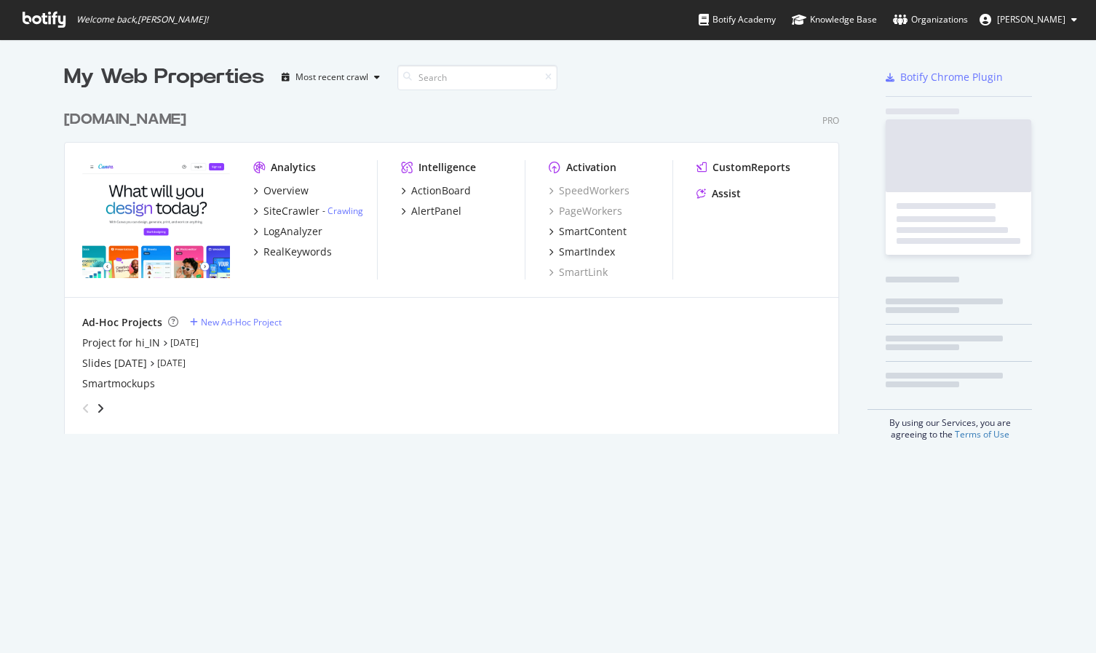
scroll to position [331, 776]
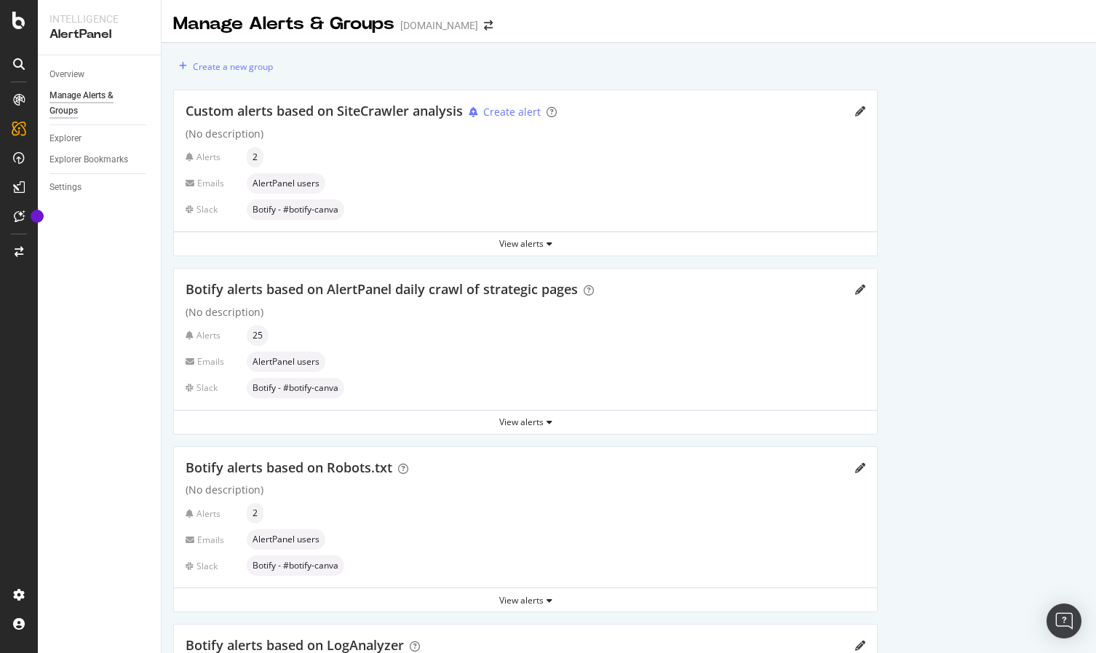
click at [256, 155] on span "2" at bounding box center [254, 157] width 5 height 9
click at [65, 71] on div "Overview" at bounding box center [66, 74] width 35 height 15
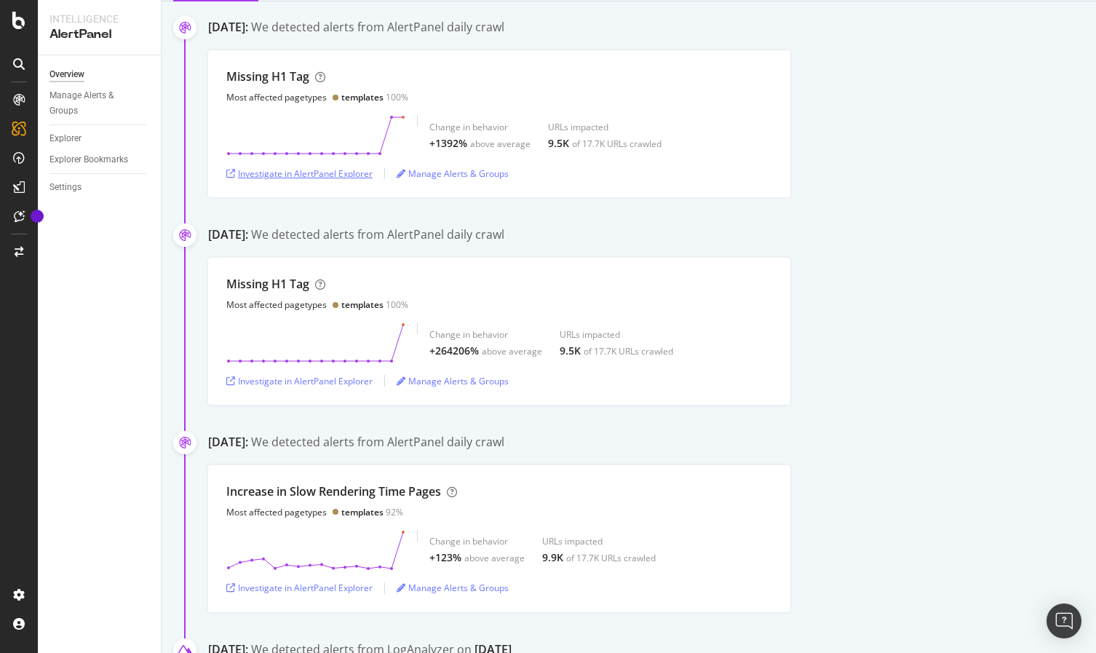
scroll to position [156, 0]
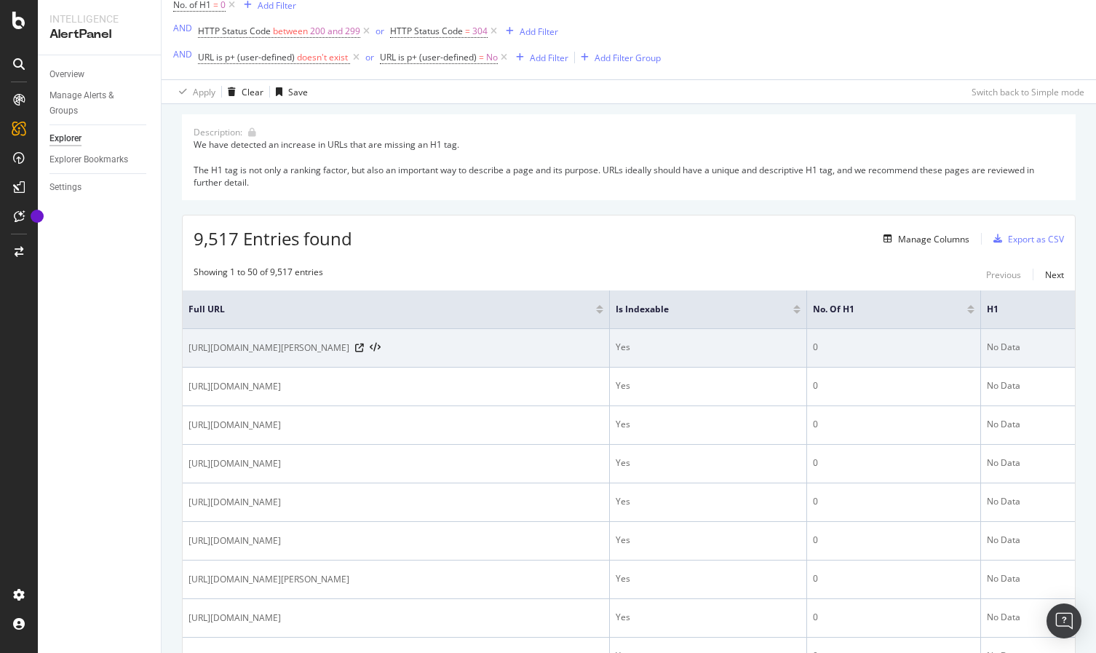
scroll to position [197, 0]
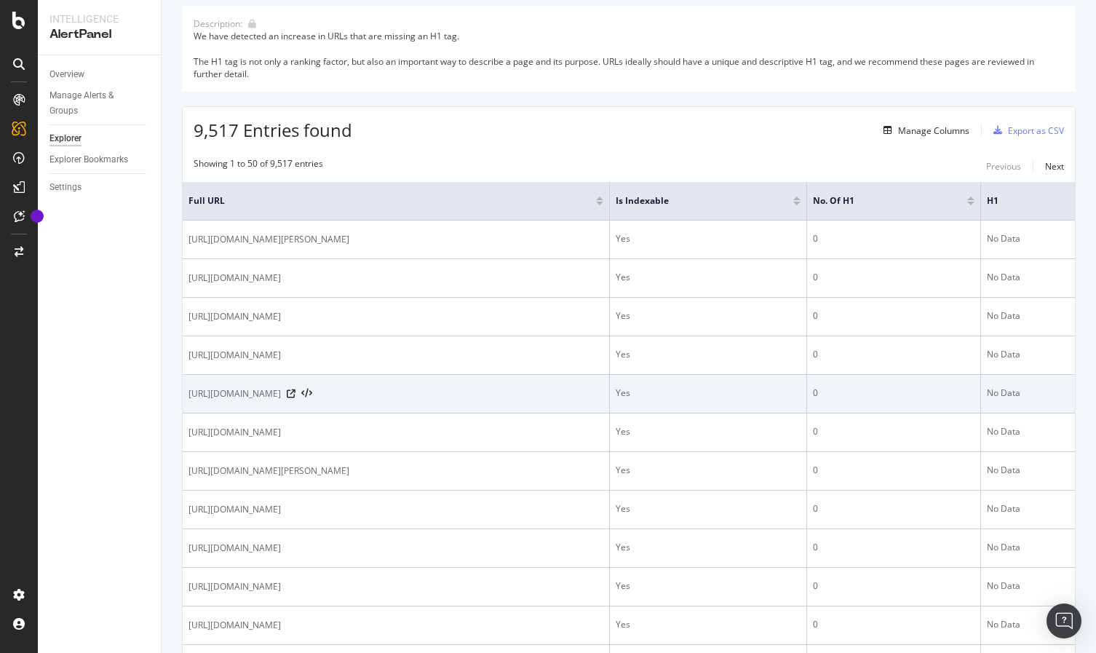
click at [274, 396] on span "https://www.canva.com/t-shirts/" at bounding box center [234, 393] width 92 height 15
click at [343, 386] on td "https://www.canva.com/t-shirts/" at bounding box center [396, 394] width 427 height 39
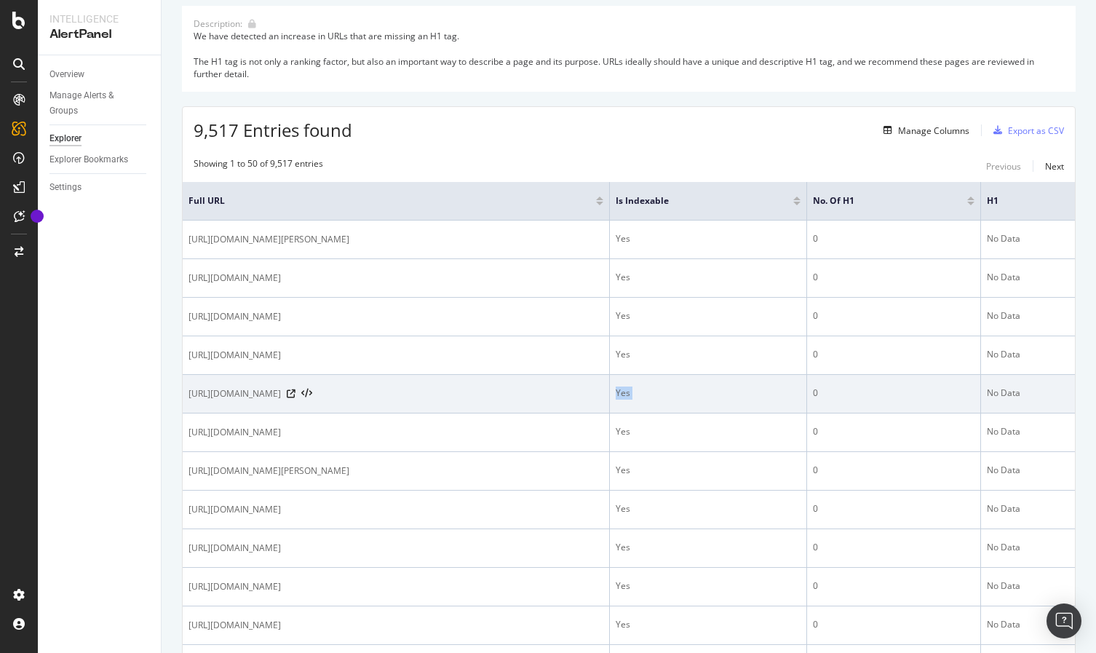
click at [343, 386] on td "https://www.canva.com/t-shirts/" at bounding box center [396, 394] width 427 height 39
click at [276, 401] on span "https://www.canva.com/t-shirts/" at bounding box center [234, 393] width 92 height 15
click at [278, 399] on span "https://www.canva.com/t-shirts/" at bounding box center [234, 393] width 92 height 15
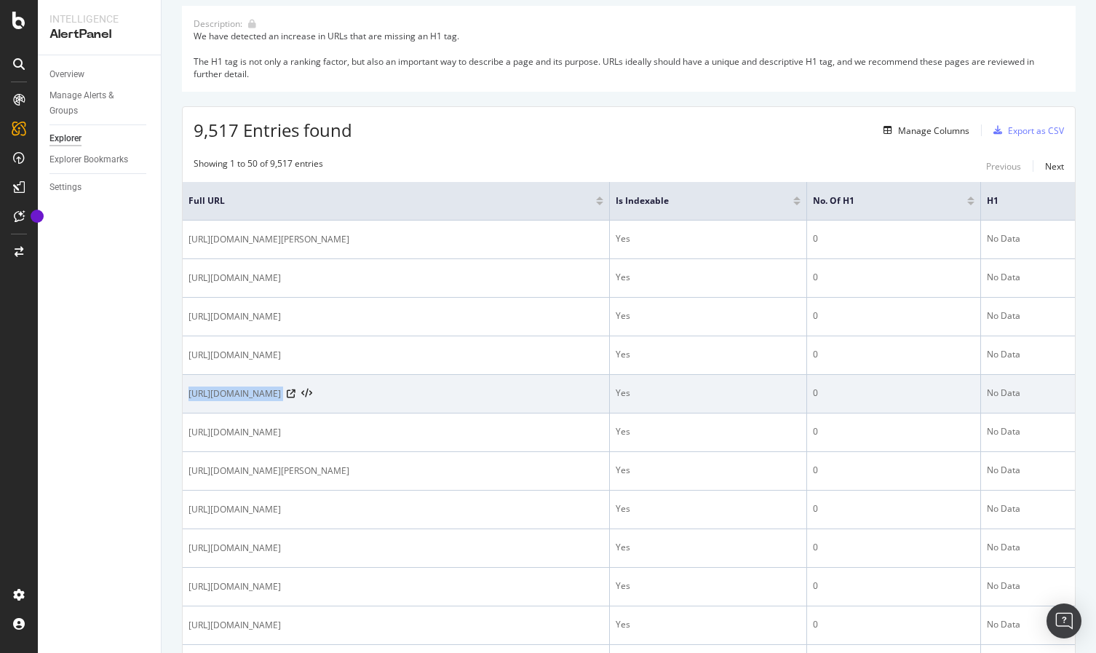
click at [278, 399] on span "https://www.canva.com/t-shirts/" at bounding box center [234, 393] width 92 height 15
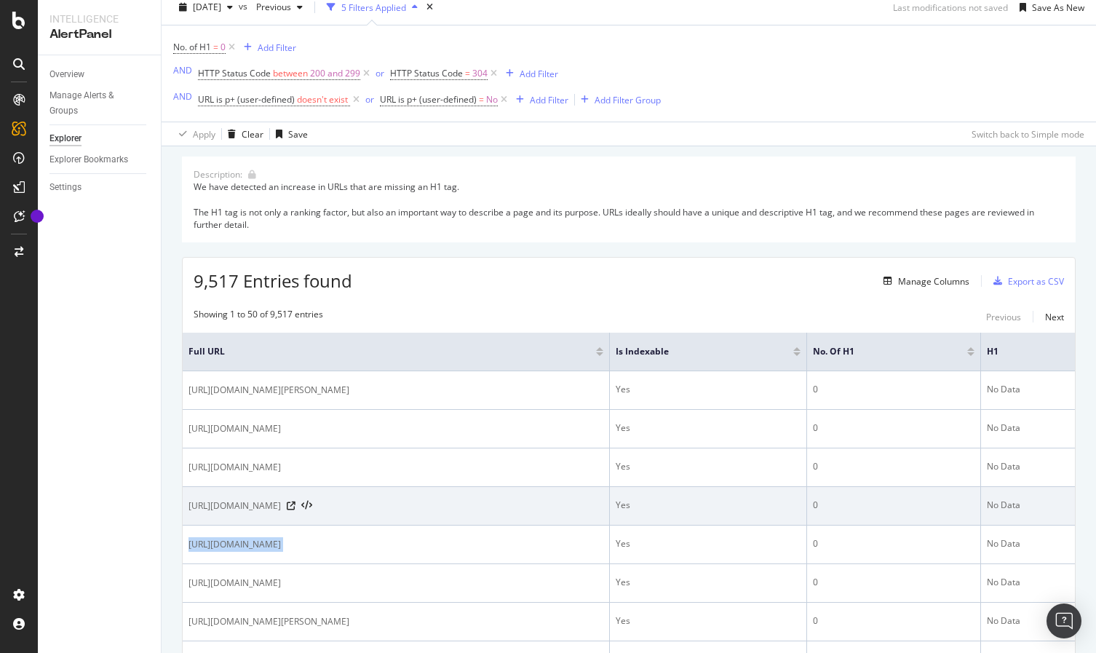
scroll to position [63, 0]
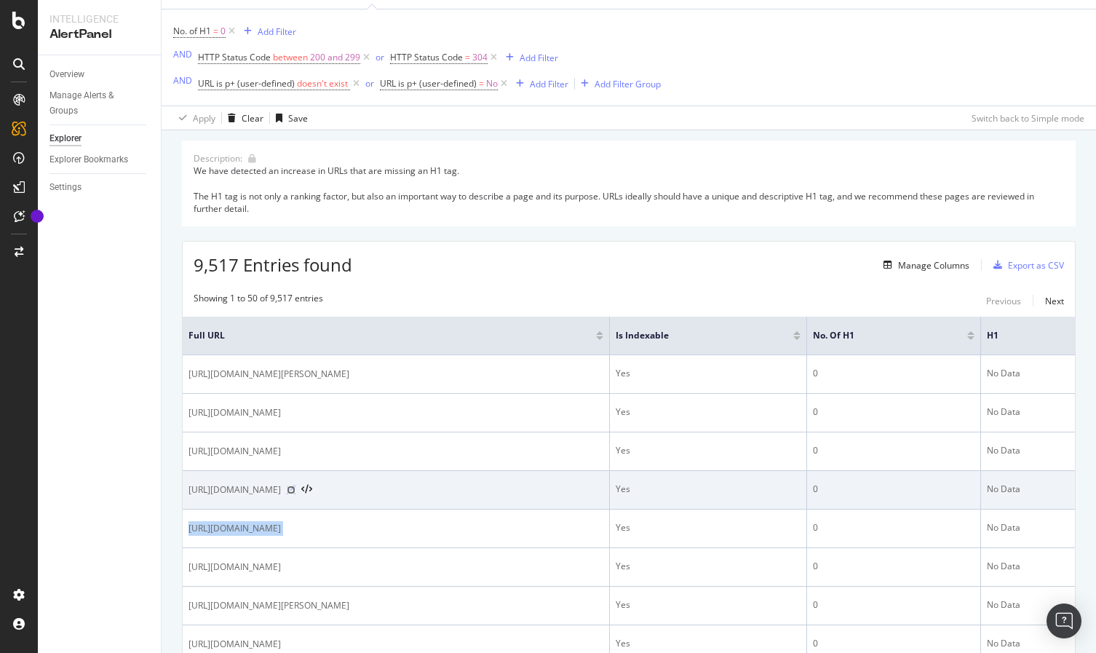
click at [295, 490] on icon at bounding box center [291, 489] width 9 height 9
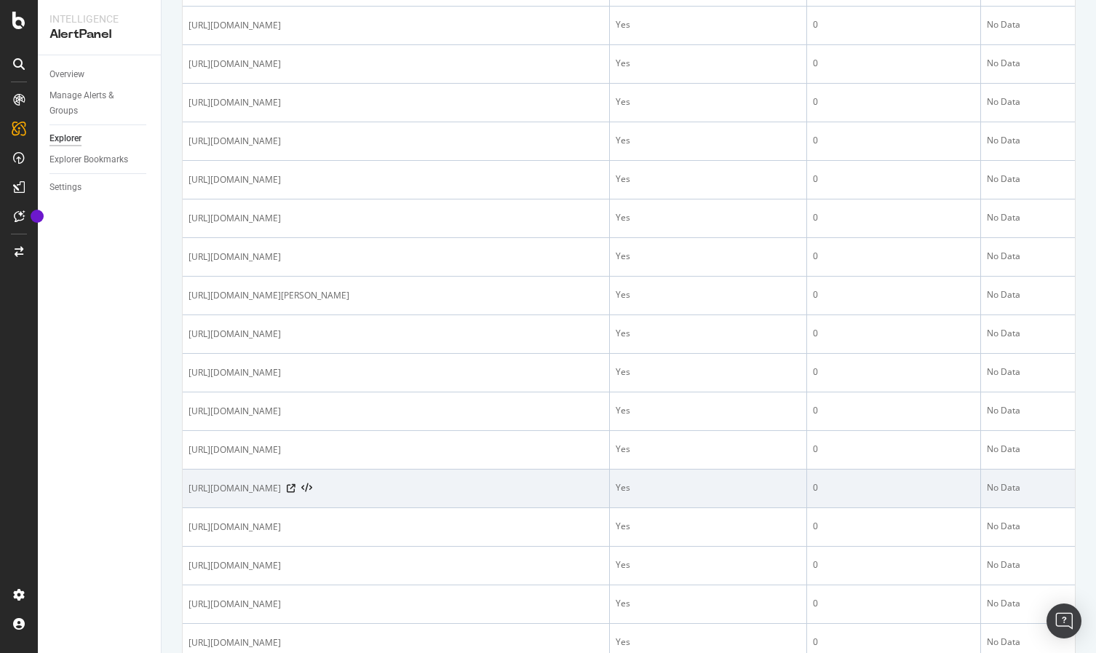
scroll to position [1778, 0]
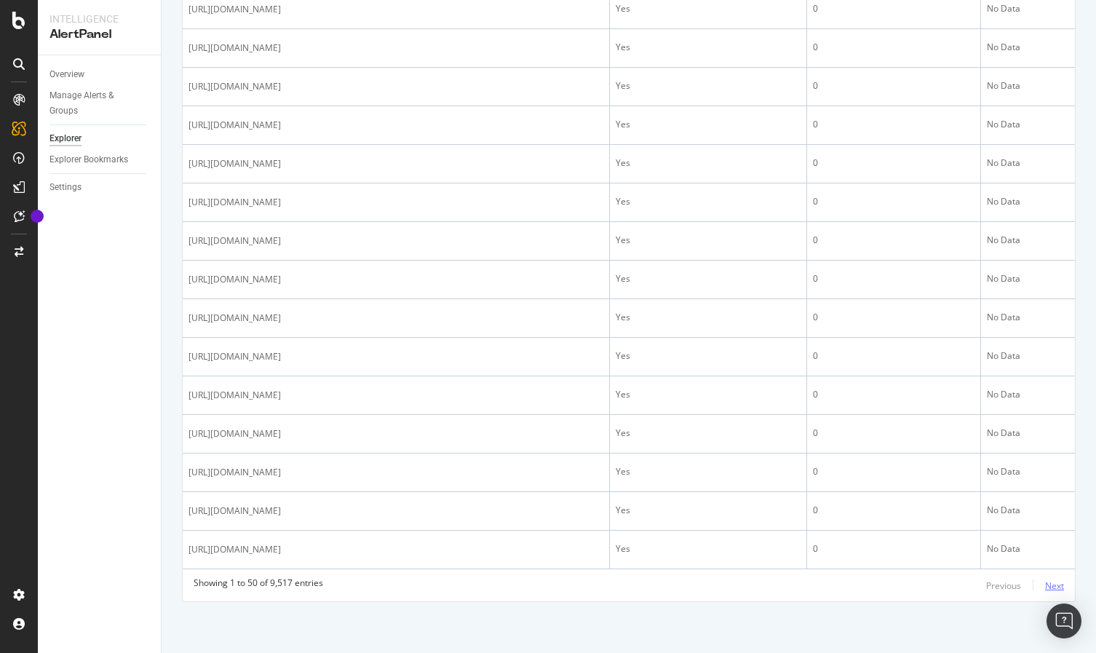
click at [1045, 586] on div "Next" at bounding box center [1054, 585] width 19 height 12
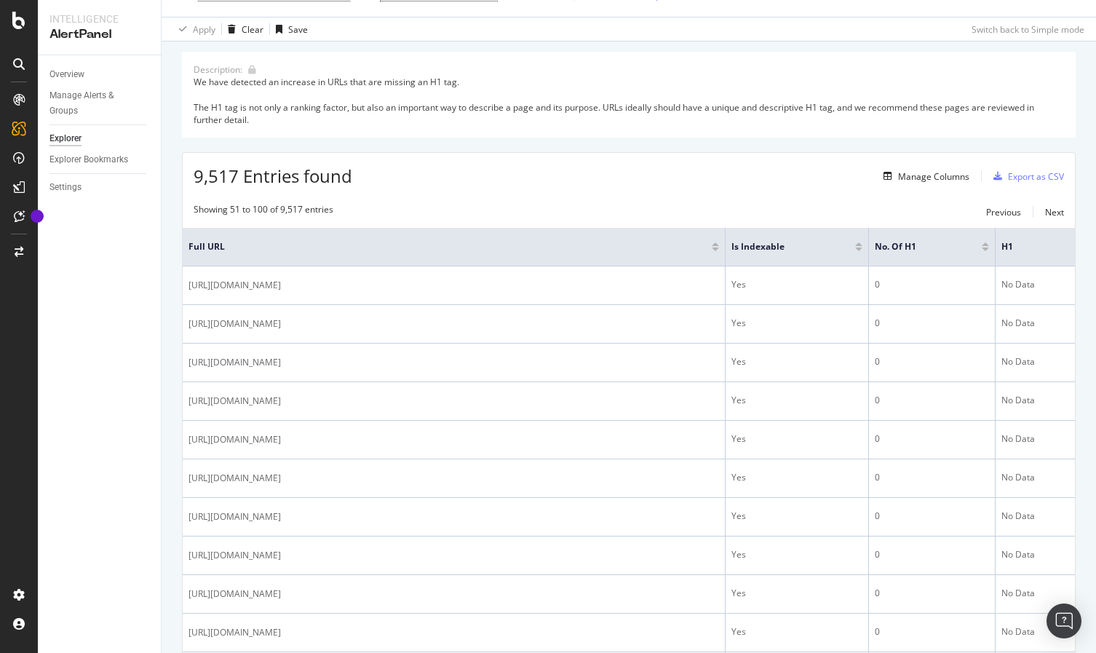
scroll to position [152, 0]
click at [91, 596] on div "Organizations" at bounding box center [95, 597] width 55 height 12
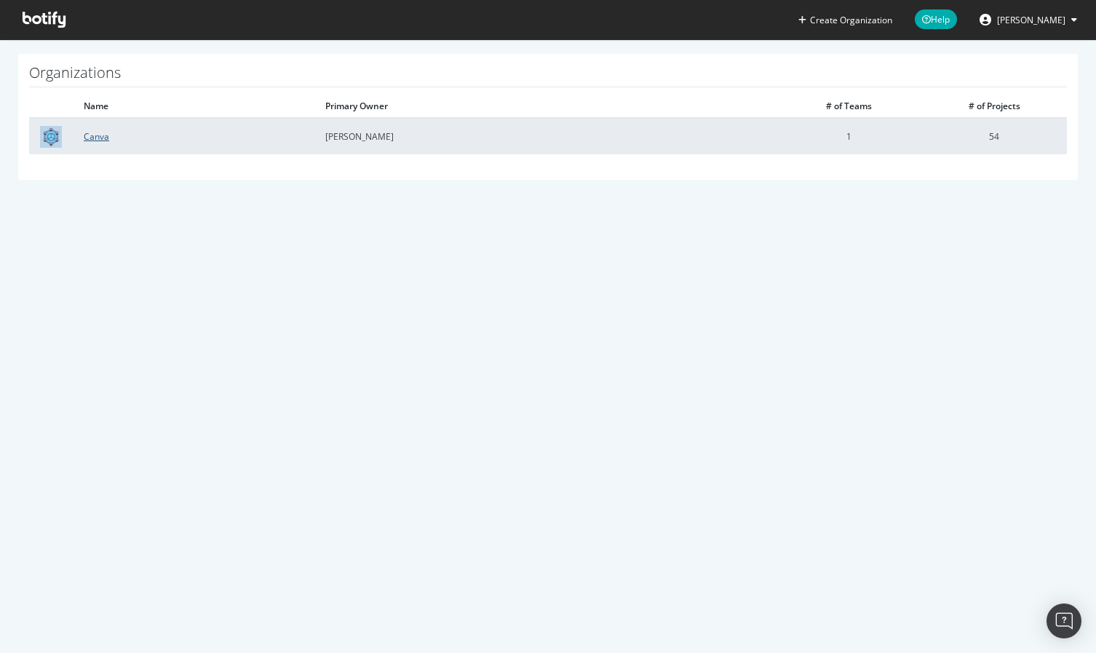
click at [95, 136] on link "Canva" at bounding box center [96, 136] width 25 height 12
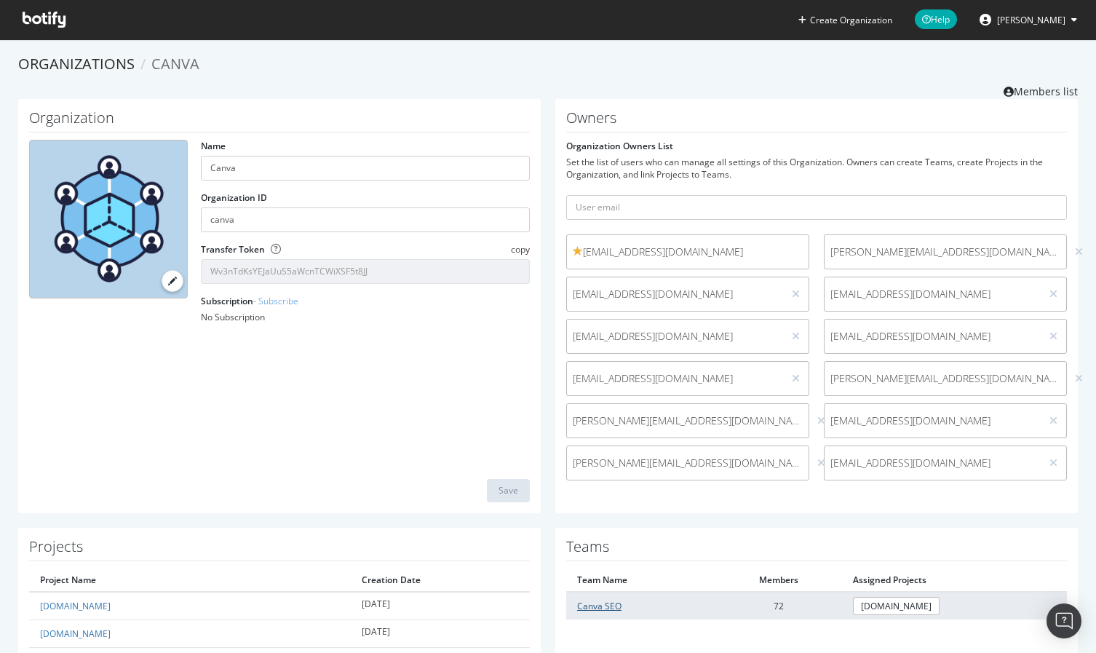
click at [600, 605] on link "Canva SEO" at bounding box center [599, 606] width 44 height 12
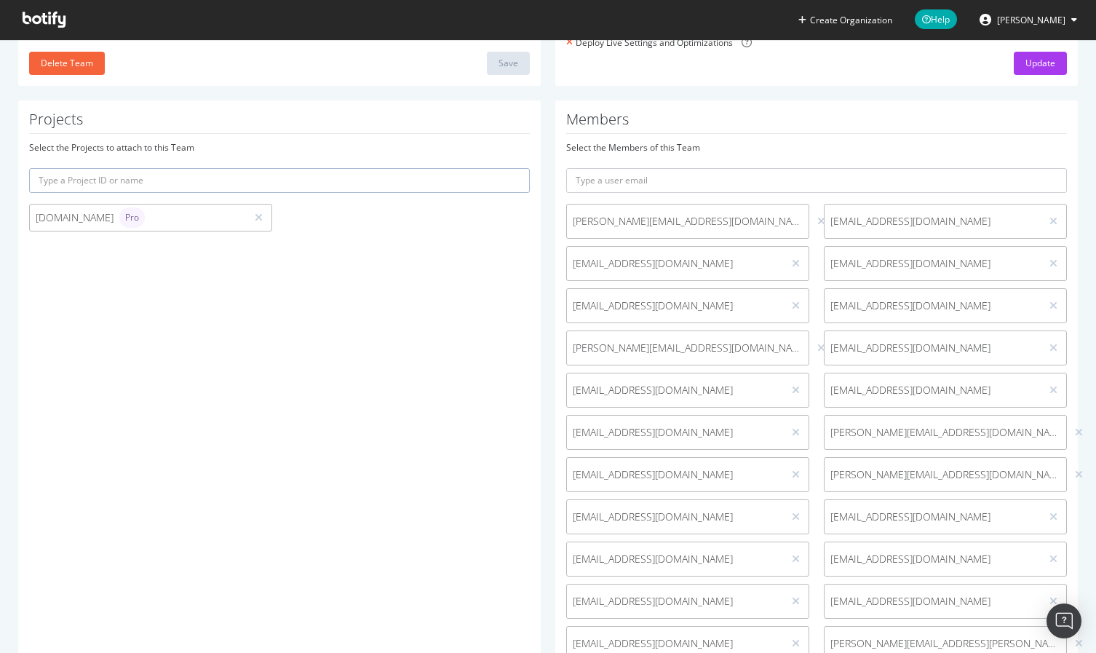
scroll to position [246, 0]
click at [673, 176] on input "text" at bounding box center [816, 177] width 501 height 25
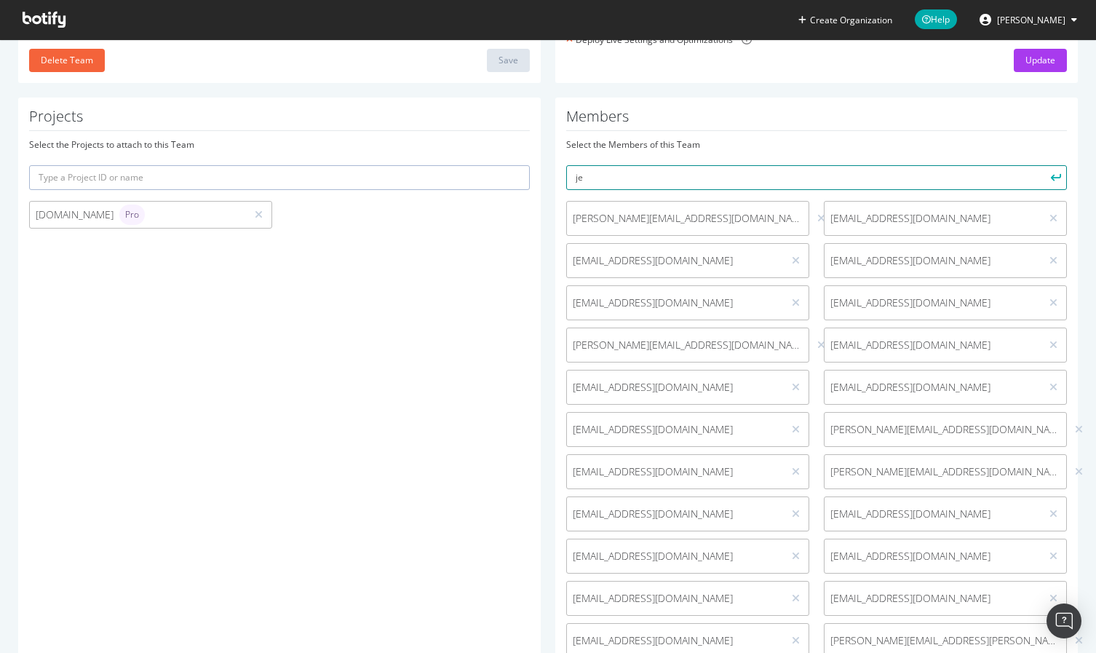
click at [722, 180] on input "je" at bounding box center [816, 177] width 501 height 25
paste input "z@canva.com"
type input "jez@canva.com"
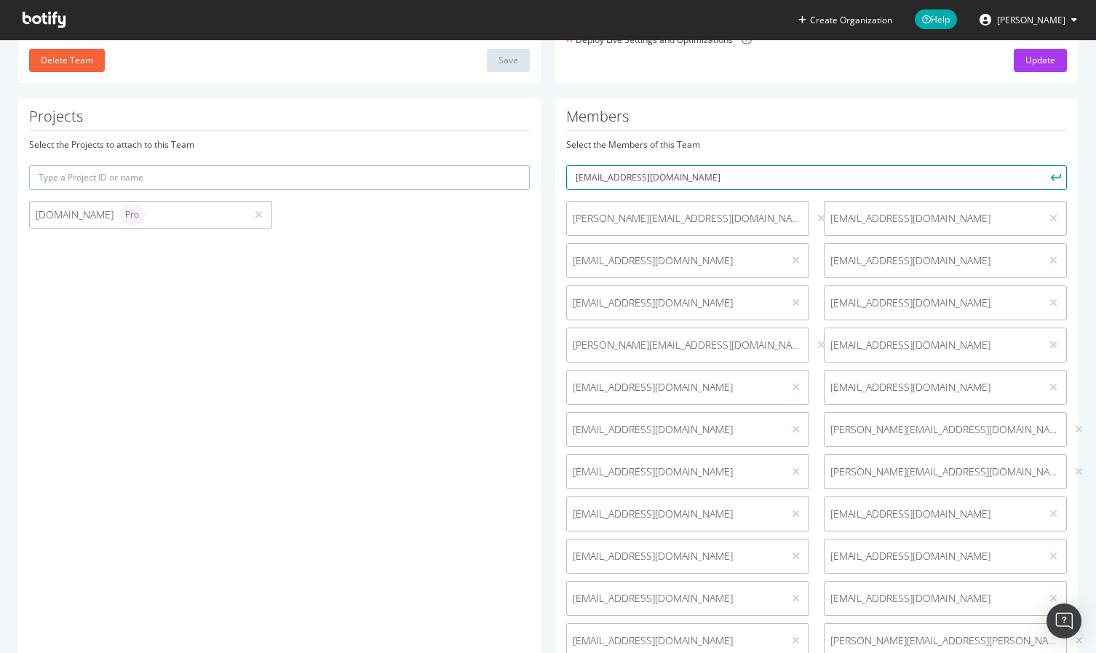
click at [1042, 165] on button "submit" at bounding box center [1054, 177] width 25 height 25
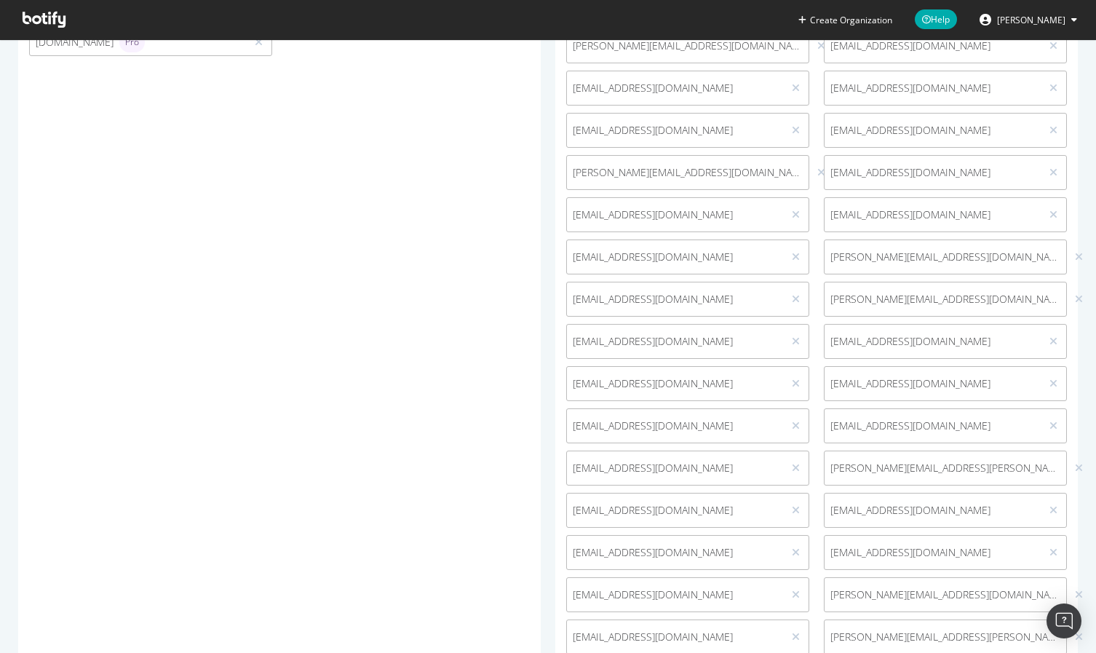
scroll to position [0, 0]
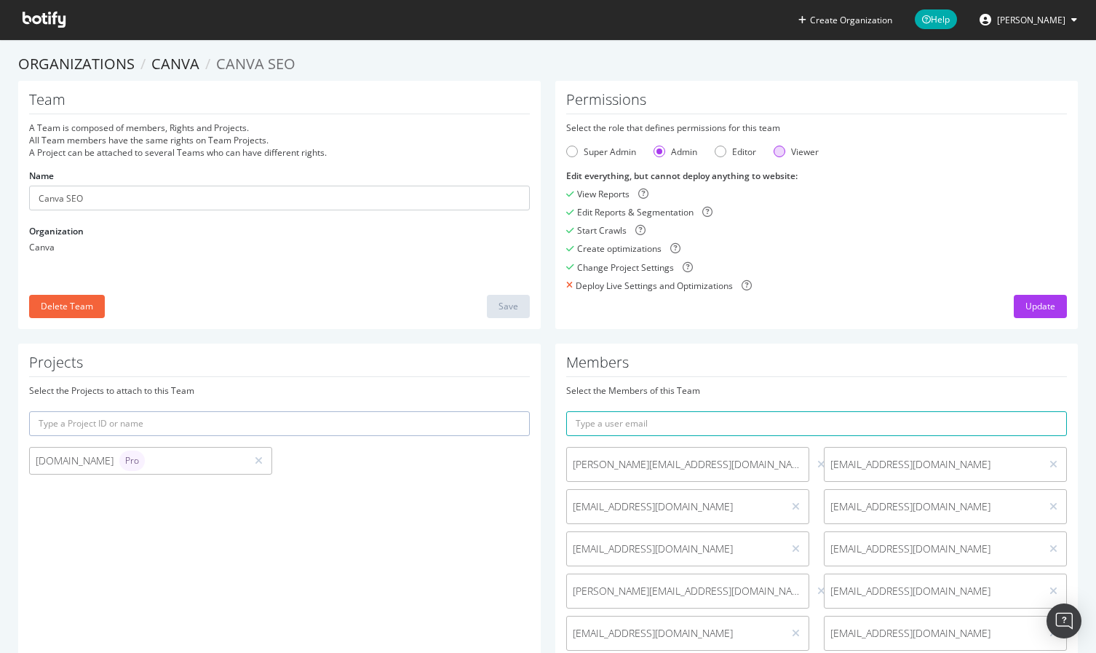
click at [784, 152] on div "Viewer" at bounding box center [795, 152] width 45 height 12
click at [661, 147] on div "Admin" at bounding box center [675, 152] width 44 height 12
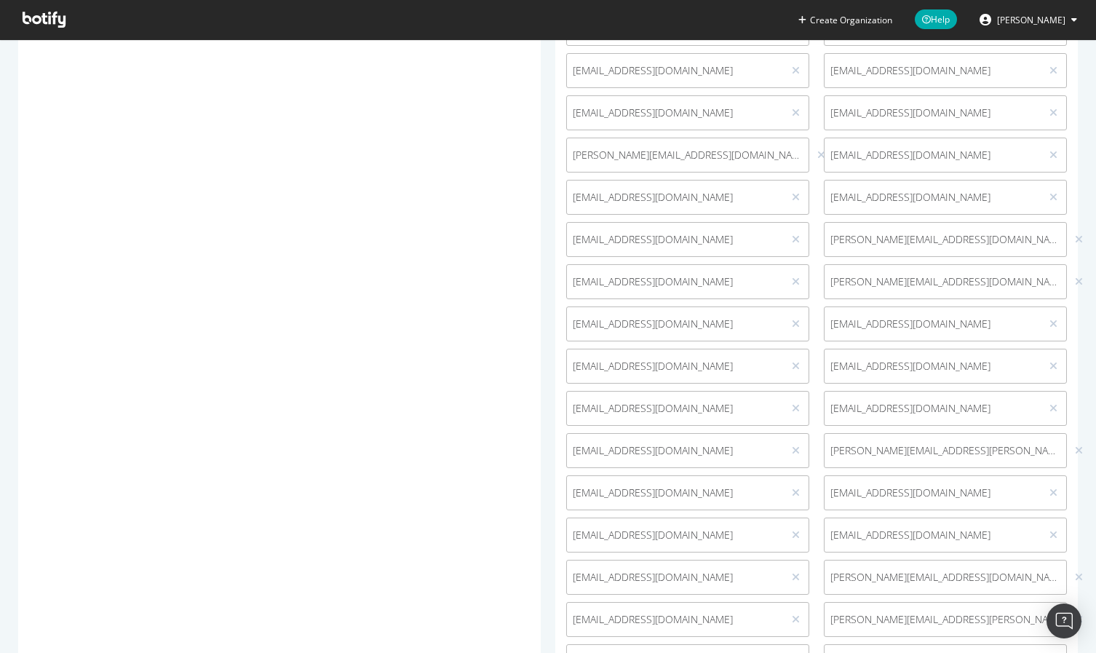
scroll to position [343, 0]
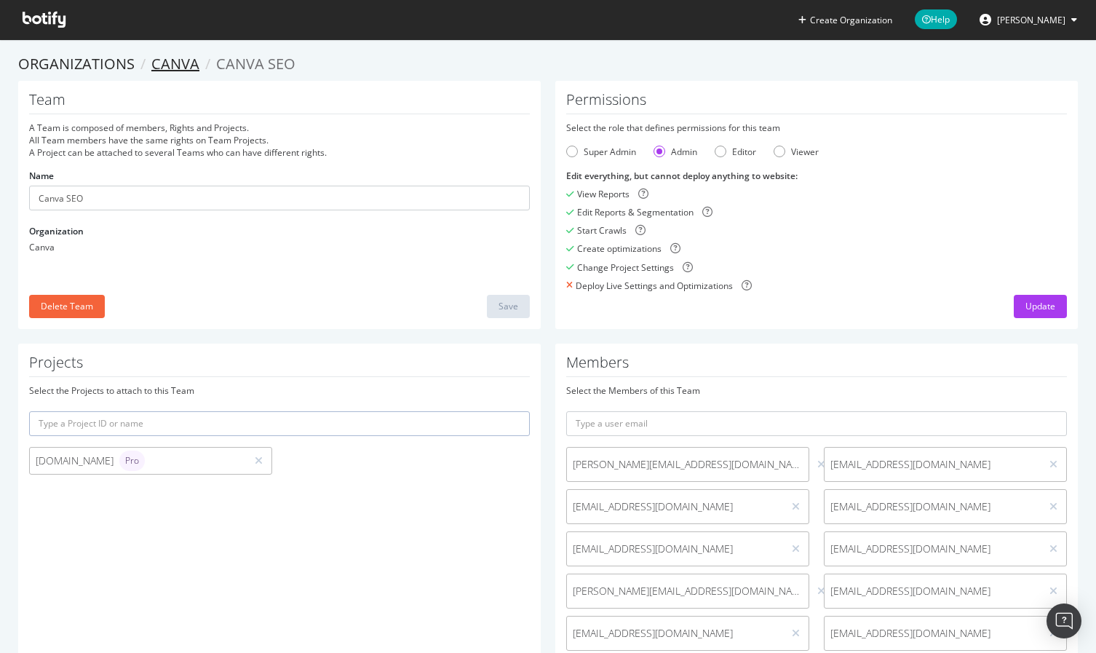
click at [165, 60] on link "Canva" at bounding box center [175, 64] width 48 height 20
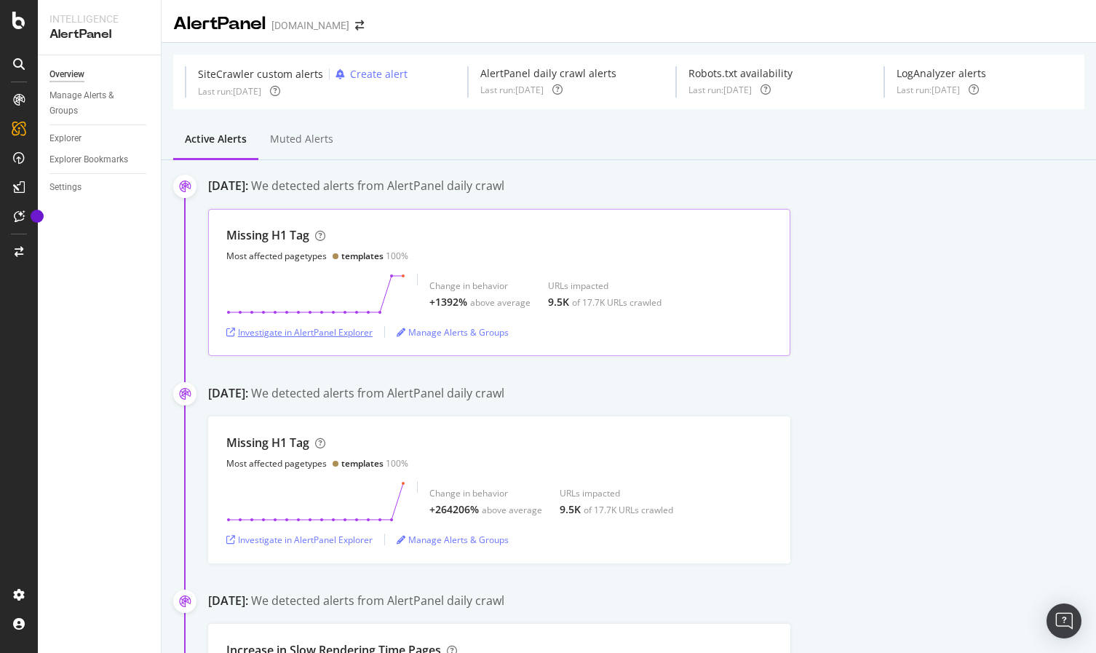
click at [340, 333] on div "Investigate in AlertPanel Explorer" at bounding box center [299, 332] width 146 height 12
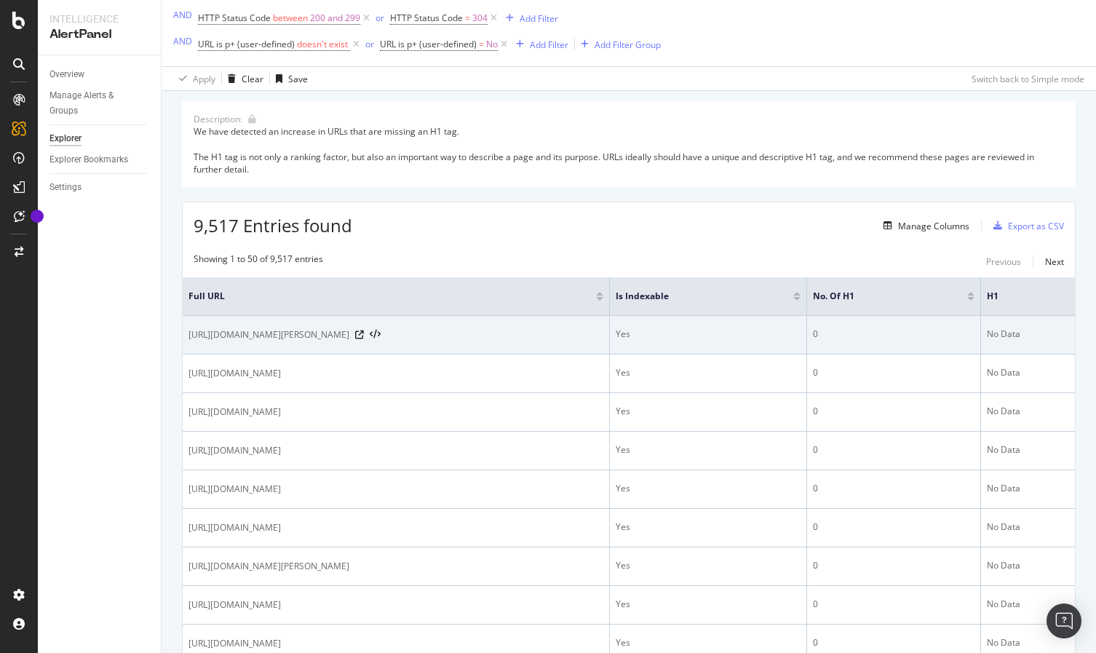
scroll to position [123, 0]
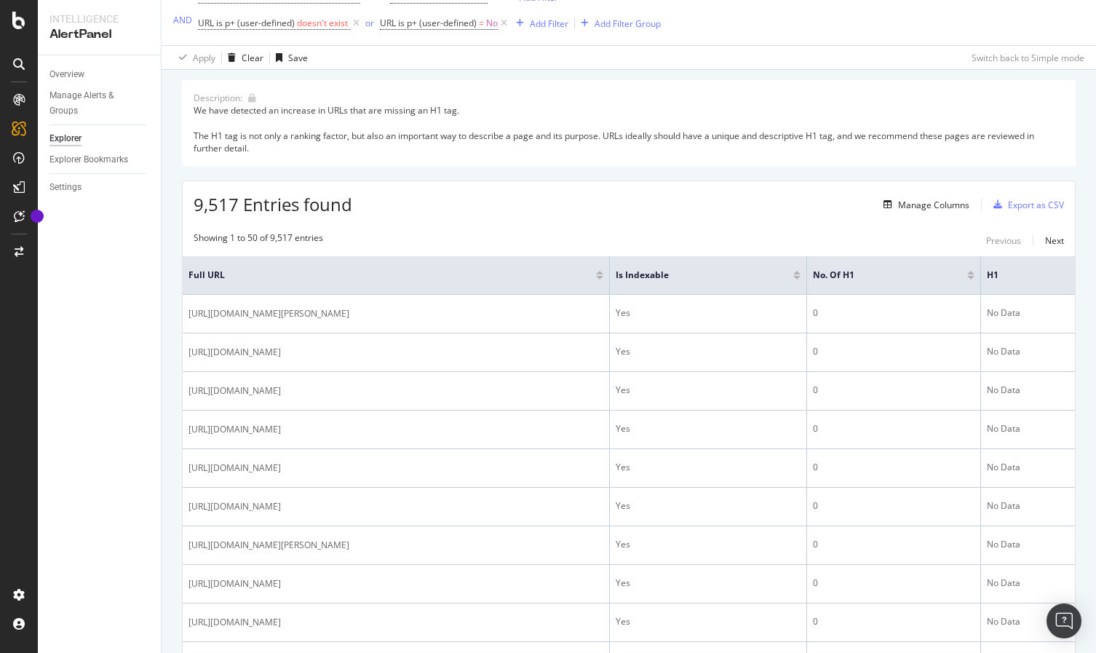
click at [528, 203] on div "9,517 Entries found Manage Columns Export as CSV" at bounding box center [629, 199] width 892 height 36
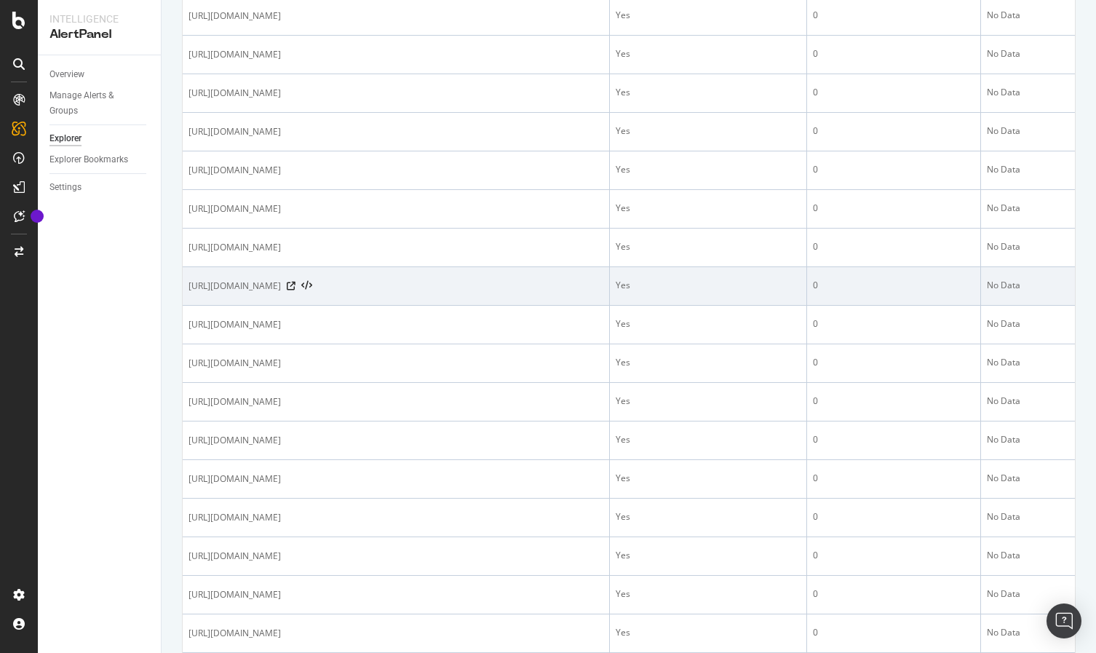
scroll to position [1778, 0]
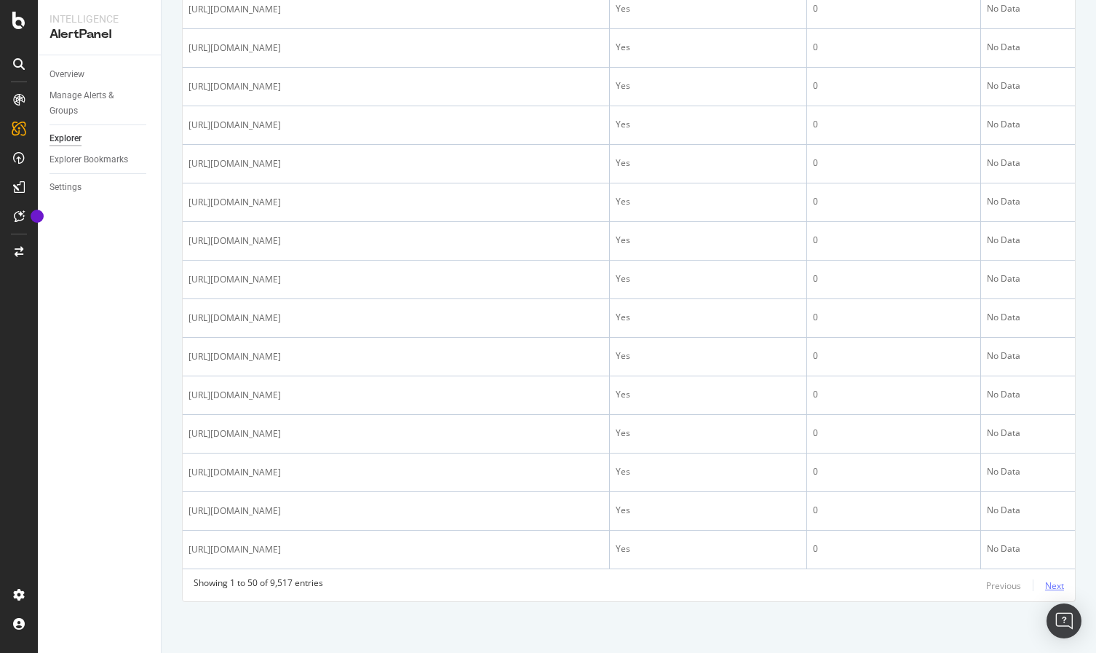
click at [1045, 586] on div "Next" at bounding box center [1054, 585] width 19 height 12
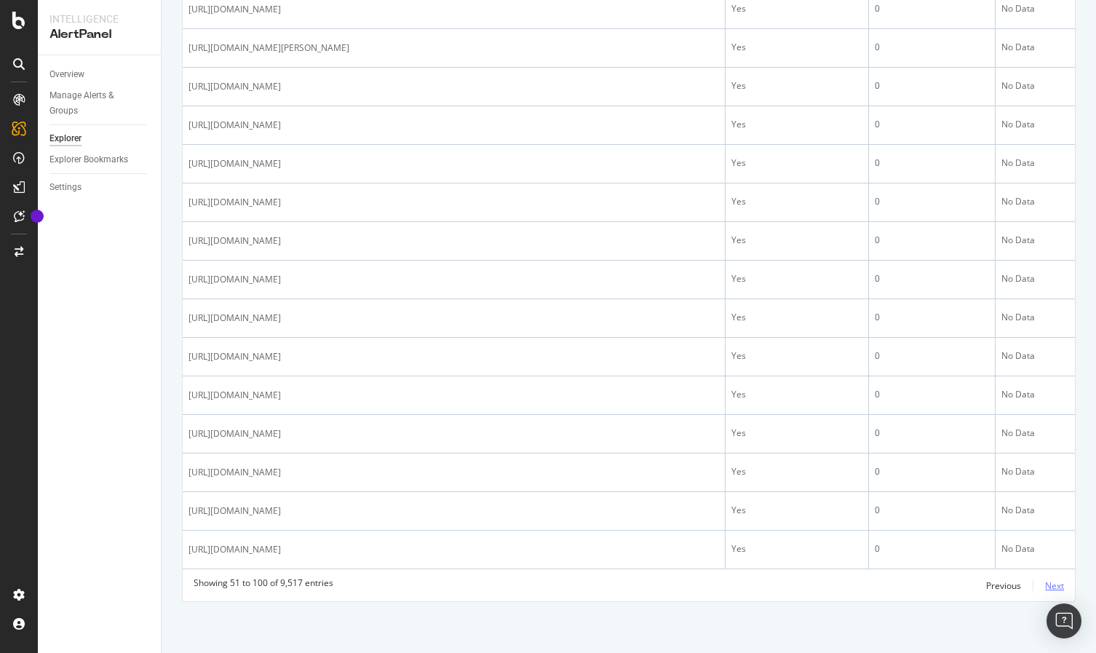
click at [1052, 586] on div "Next" at bounding box center [1054, 585] width 19 height 12
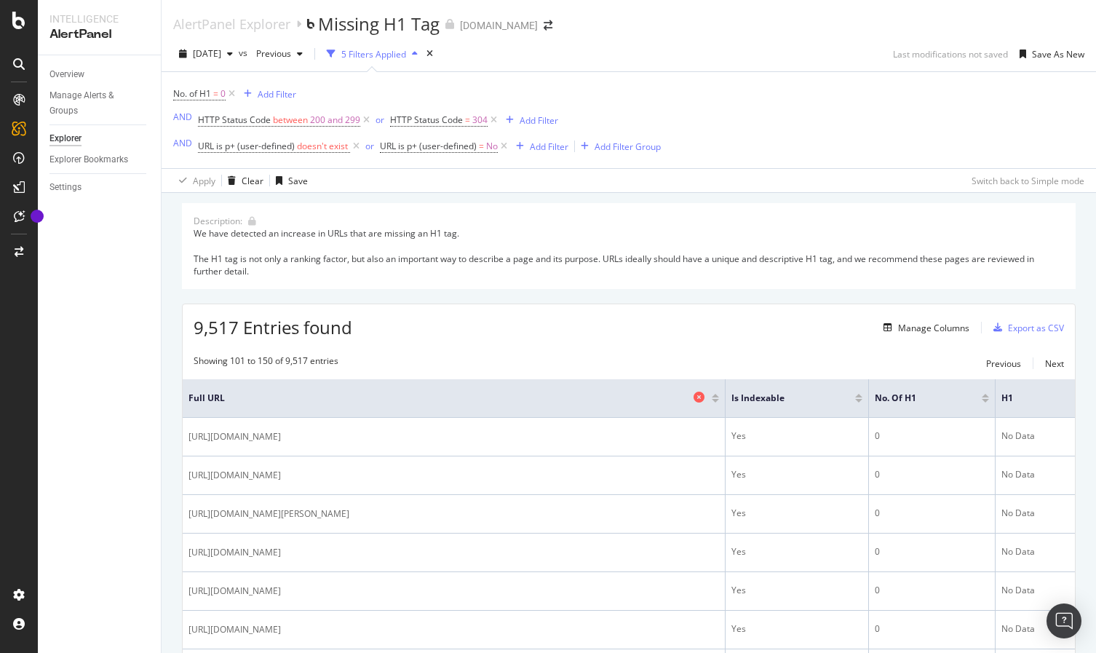
click at [202, 395] on span "Full URL" at bounding box center [438, 397] width 501 height 13
click at [539, 148] on div "Add Filter" at bounding box center [549, 146] width 39 height 12
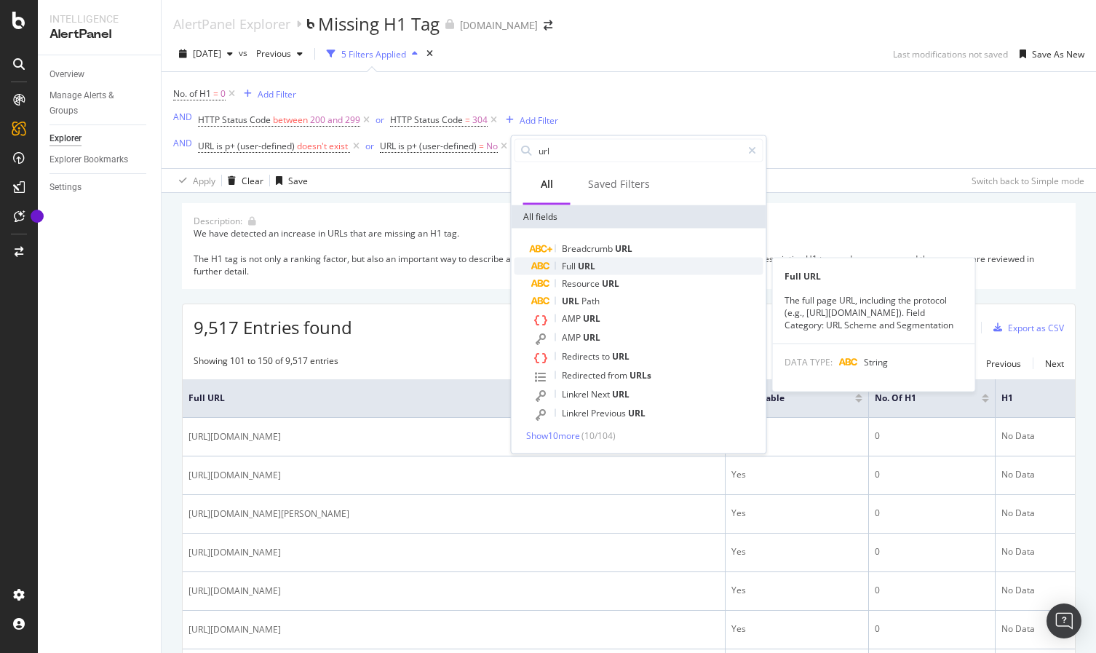
type input "url"
click at [626, 263] on div "Full URL" at bounding box center [647, 266] width 231 height 17
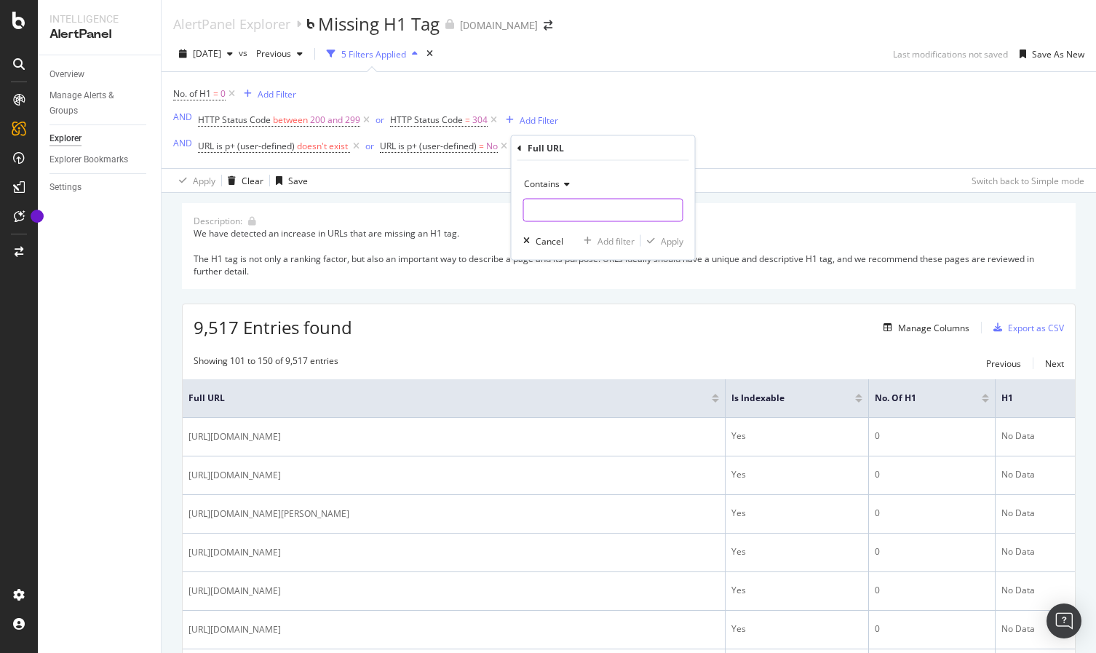
click at [576, 207] on input "text" at bounding box center [603, 210] width 159 height 23
type input "/templates/"
click at [673, 235] on div "Apply" at bounding box center [672, 240] width 23 height 12
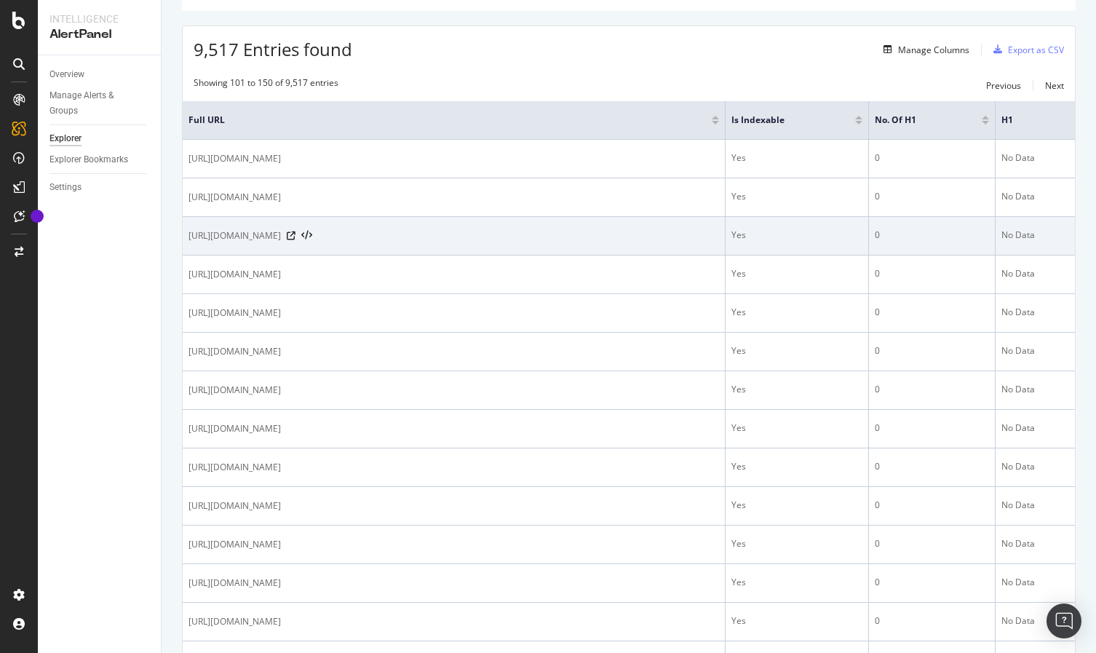
scroll to position [371, 0]
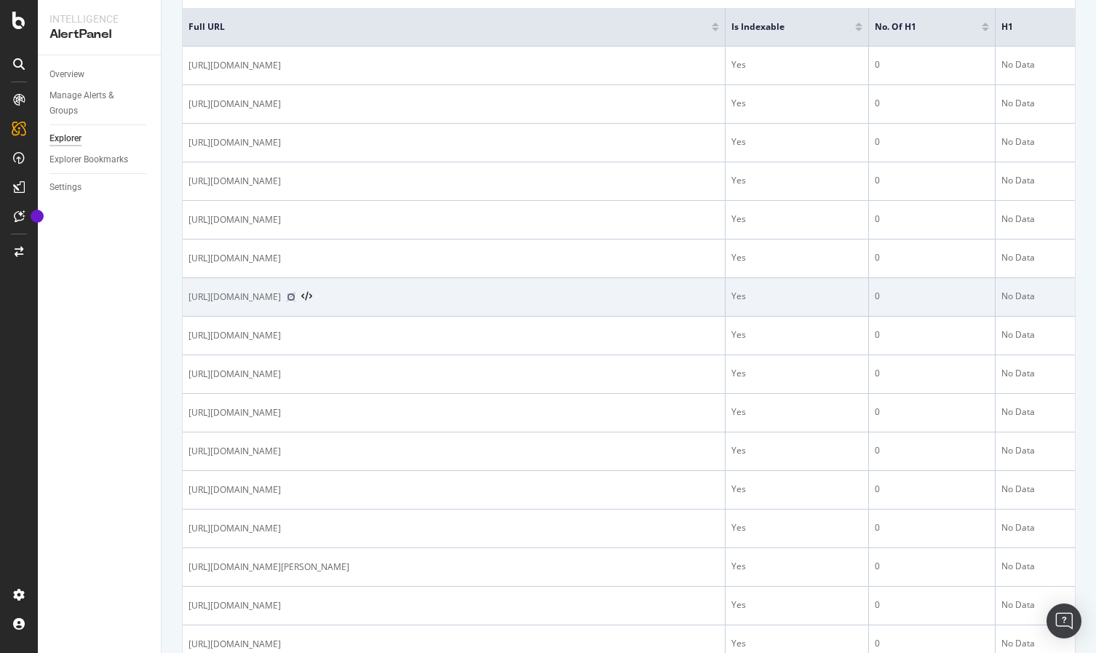
click at [295, 297] on icon at bounding box center [291, 296] width 9 height 9
